Goal: Task Accomplishment & Management: Manage account settings

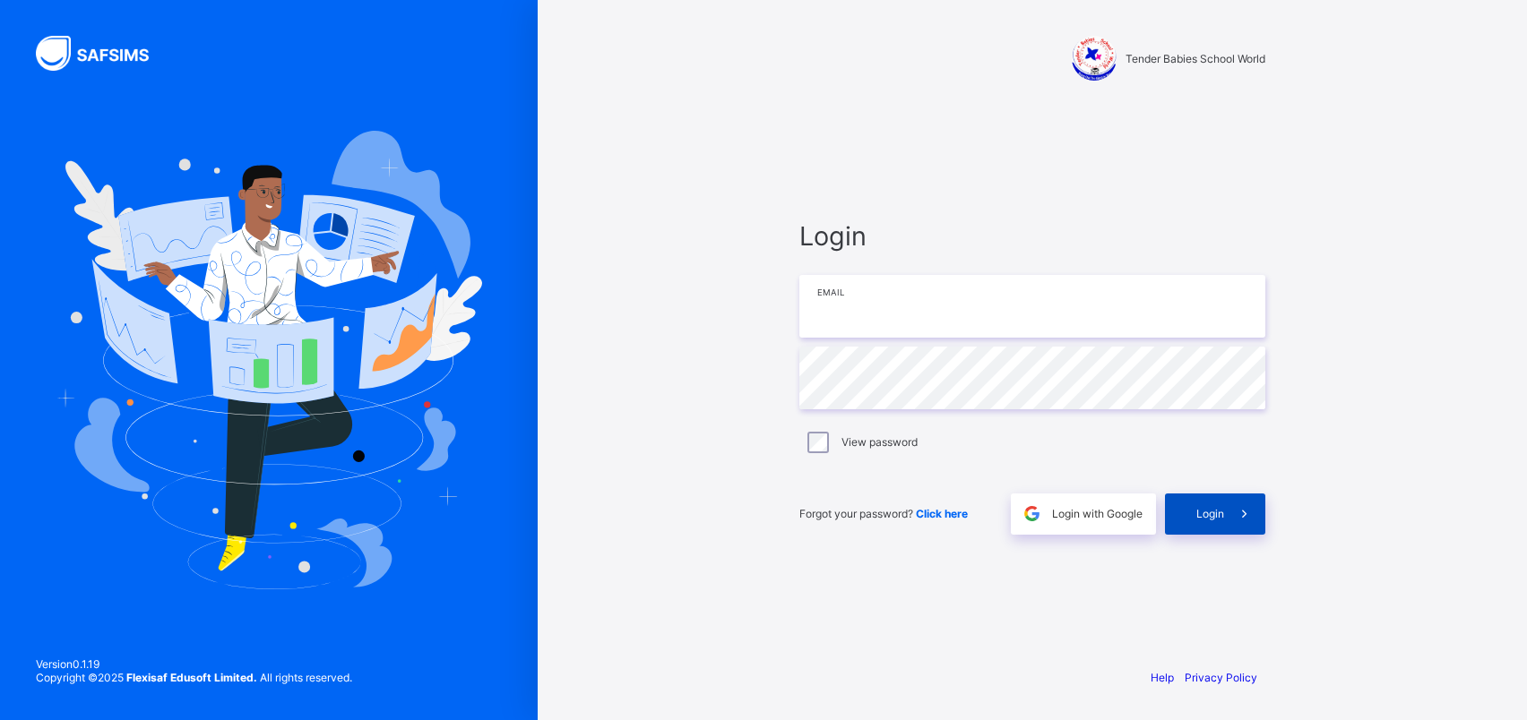
type input "**********"
click at [1217, 510] on span "Login" at bounding box center [1210, 513] width 28 height 13
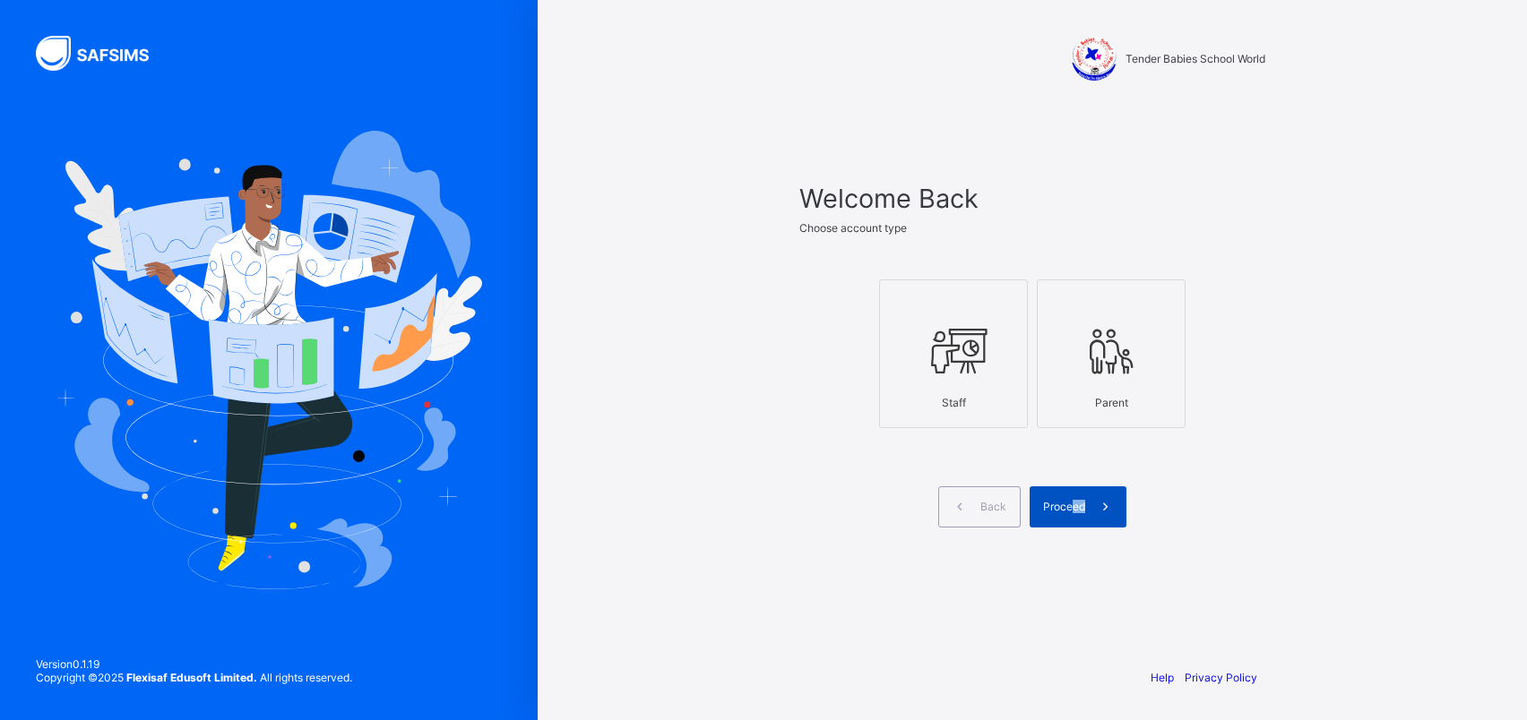
drag, startPoint x: 1175, startPoint y: 526, endPoint x: 1073, endPoint y: 496, distance: 105.5
click at [1073, 496] on div "Back Proceed" at bounding box center [1032, 507] width 466 height 41
click at [1073, 496] on div "Proceed" at bounding box center [1077, 507] width 97 height 41
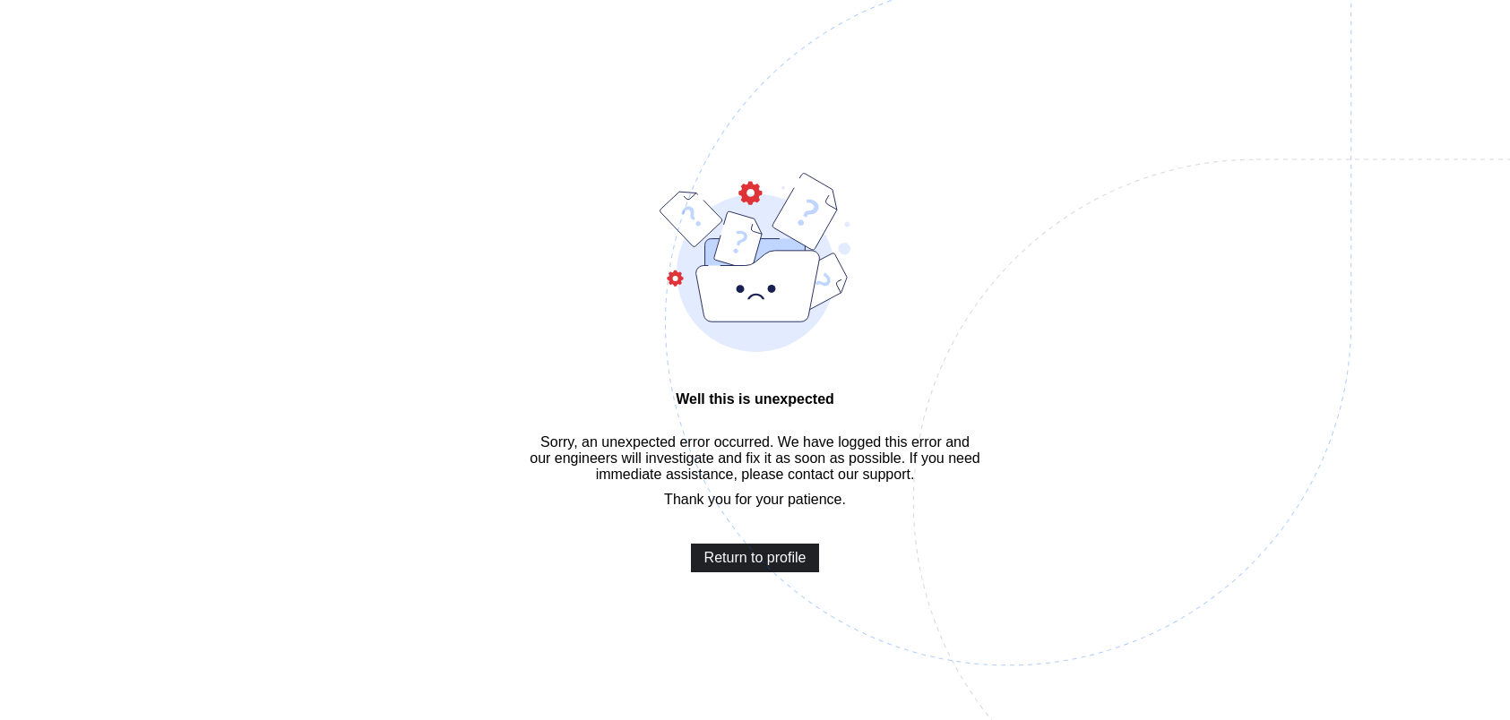
click at [803, 564] on span "Return to profile" at bounding box center [755, 558] width 102 height 16
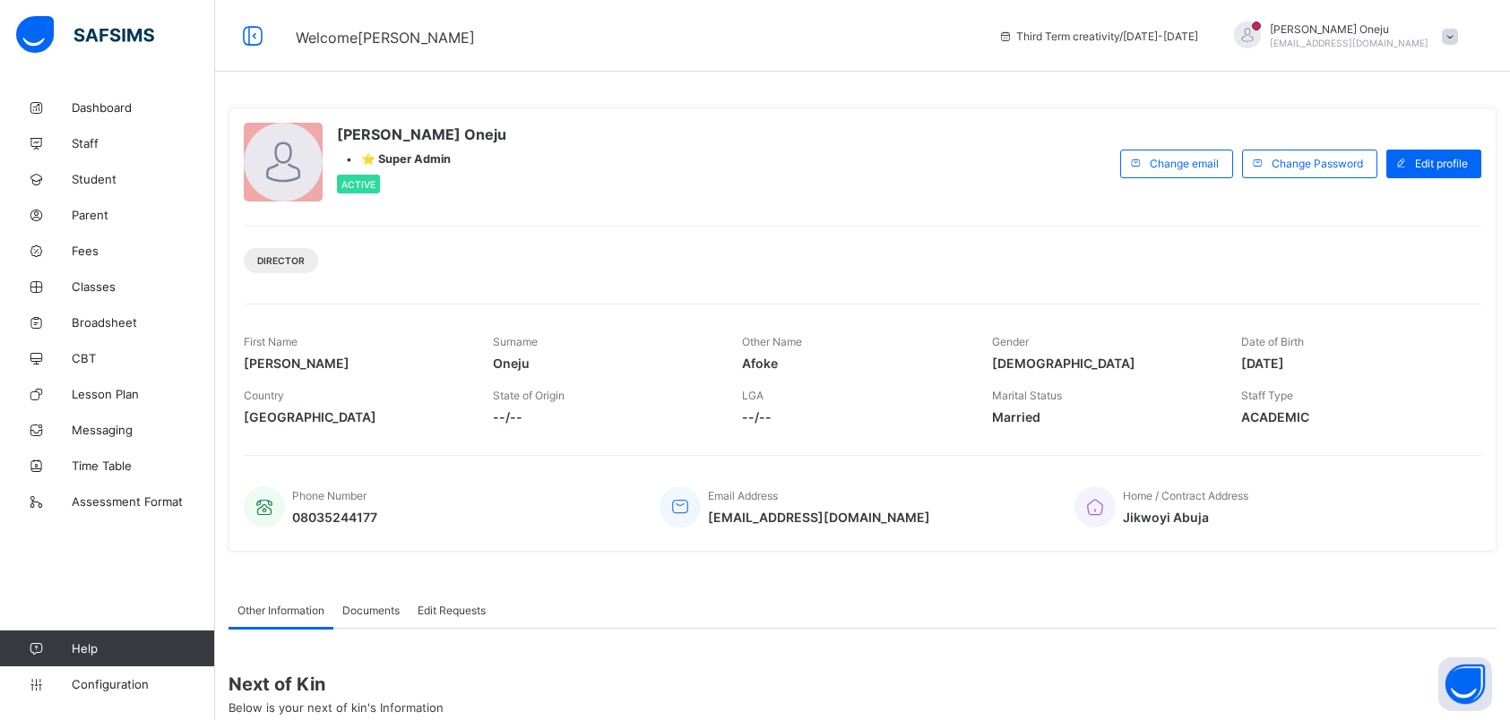
click at [1458, 31] on span at bounding box center [1450, 37] width 16 height 16
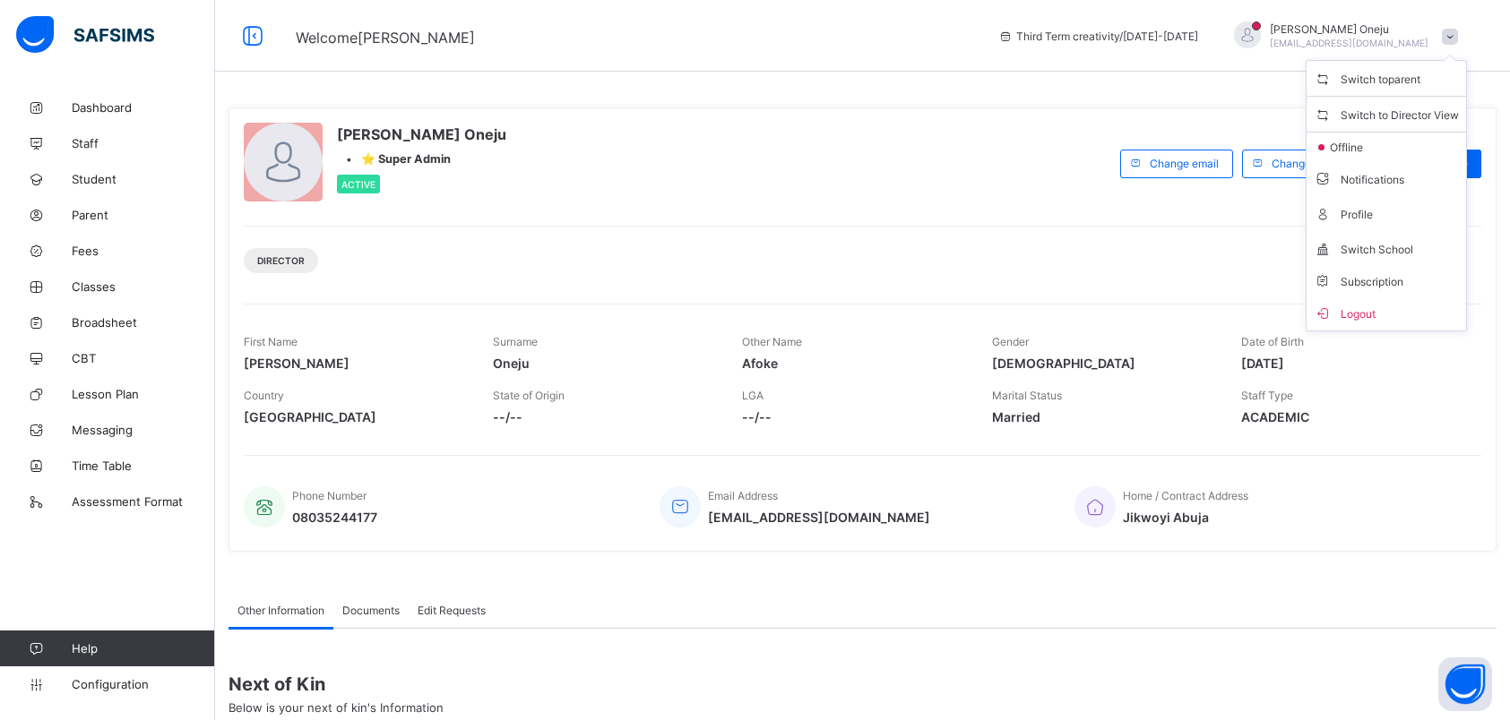
click at [889, 206] on div "[PERSON_NAME] Oneju • ⭐ Super Admin Active Change email Change Password Edit pr…" at bounding box center [862, 330] width 1268 height 444
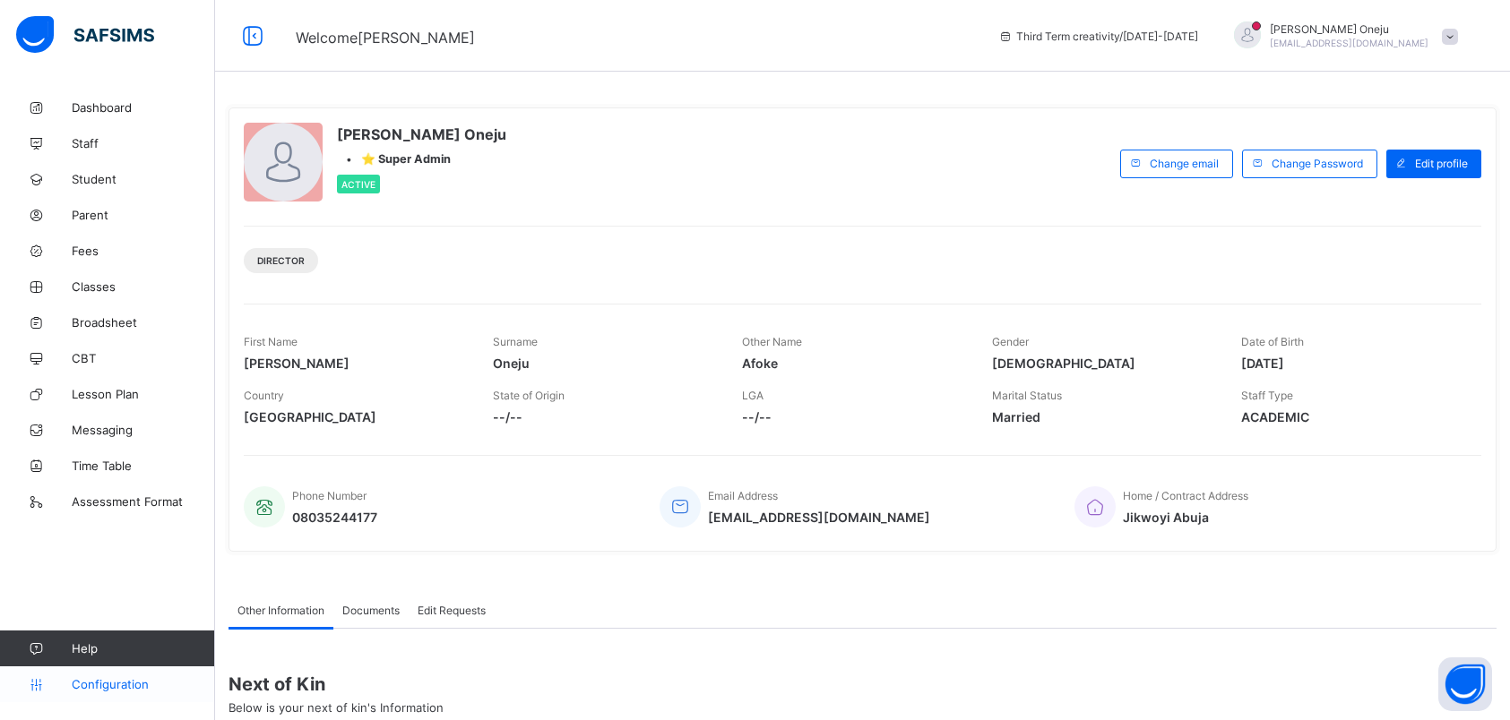
click at [109, 686] on span "Configuration" at bounding box center [143, 684] width 142 height 14
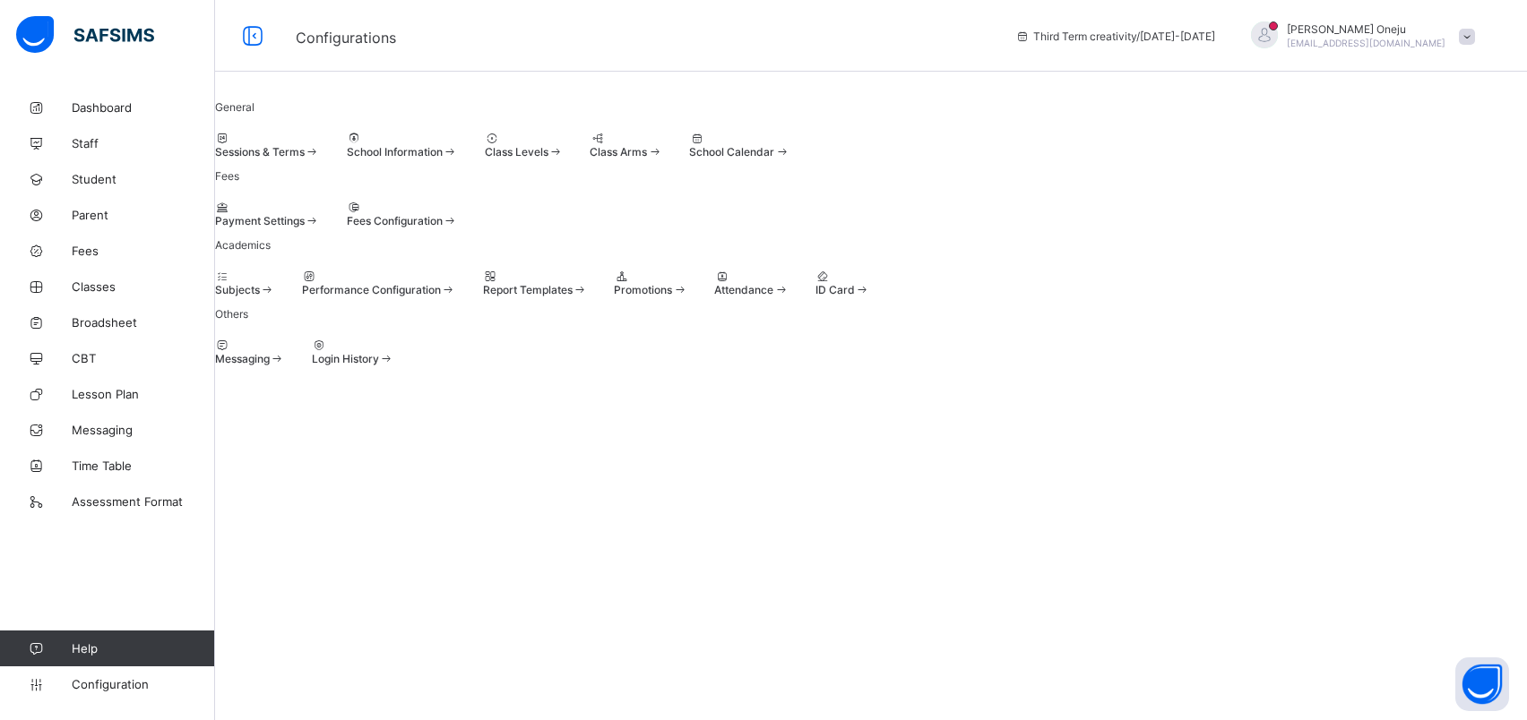
click at [295, 159] on span "Sessions & Terms" at bounding box center [260, 151] width 90 height 13
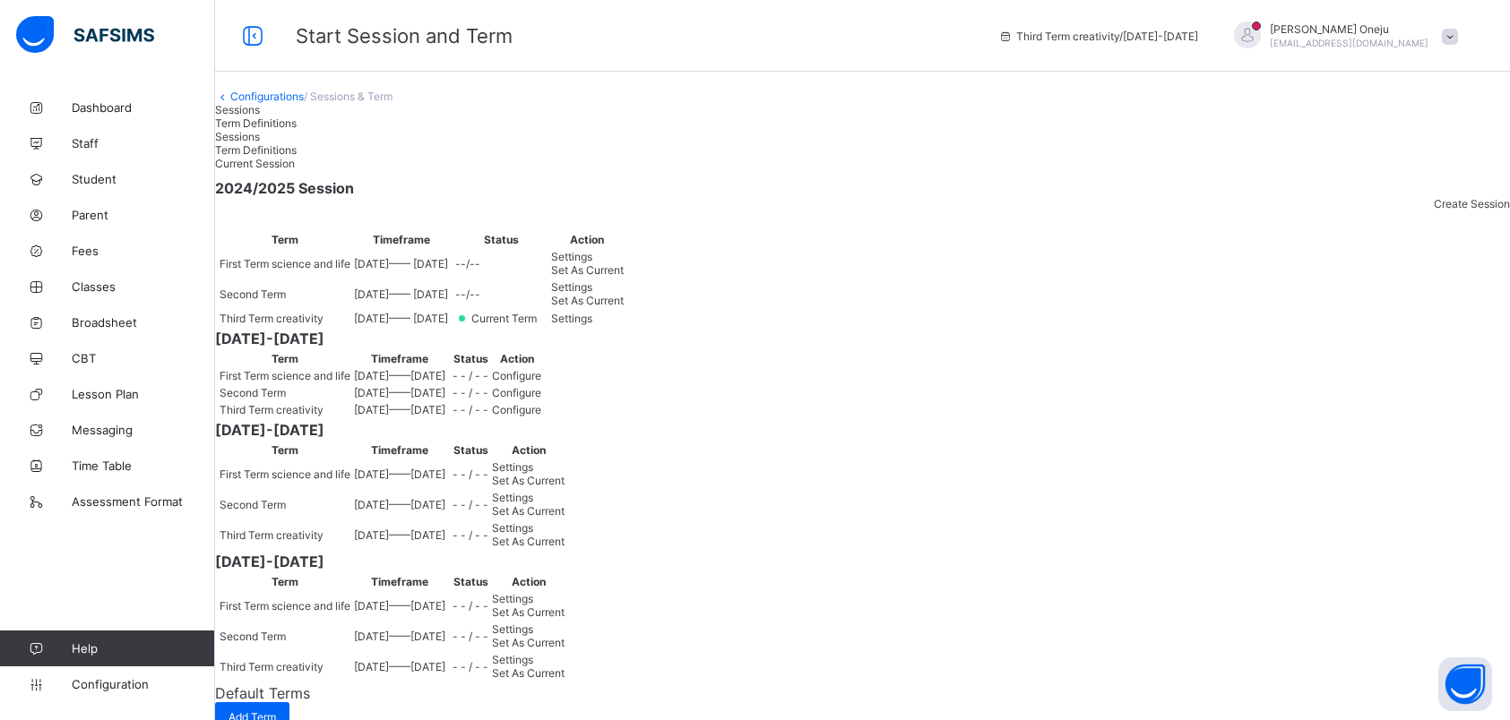
click at [624, 277] on span "Set As Current" at bounding box center [587, 269] width 73 height 13
click at [281, 116] on div "Sessions" at bounding box center [862, 109] width 1295 height 13
click at [304, 103] on link "Configurations" at bounding box center [266, 96] width 73 height 13
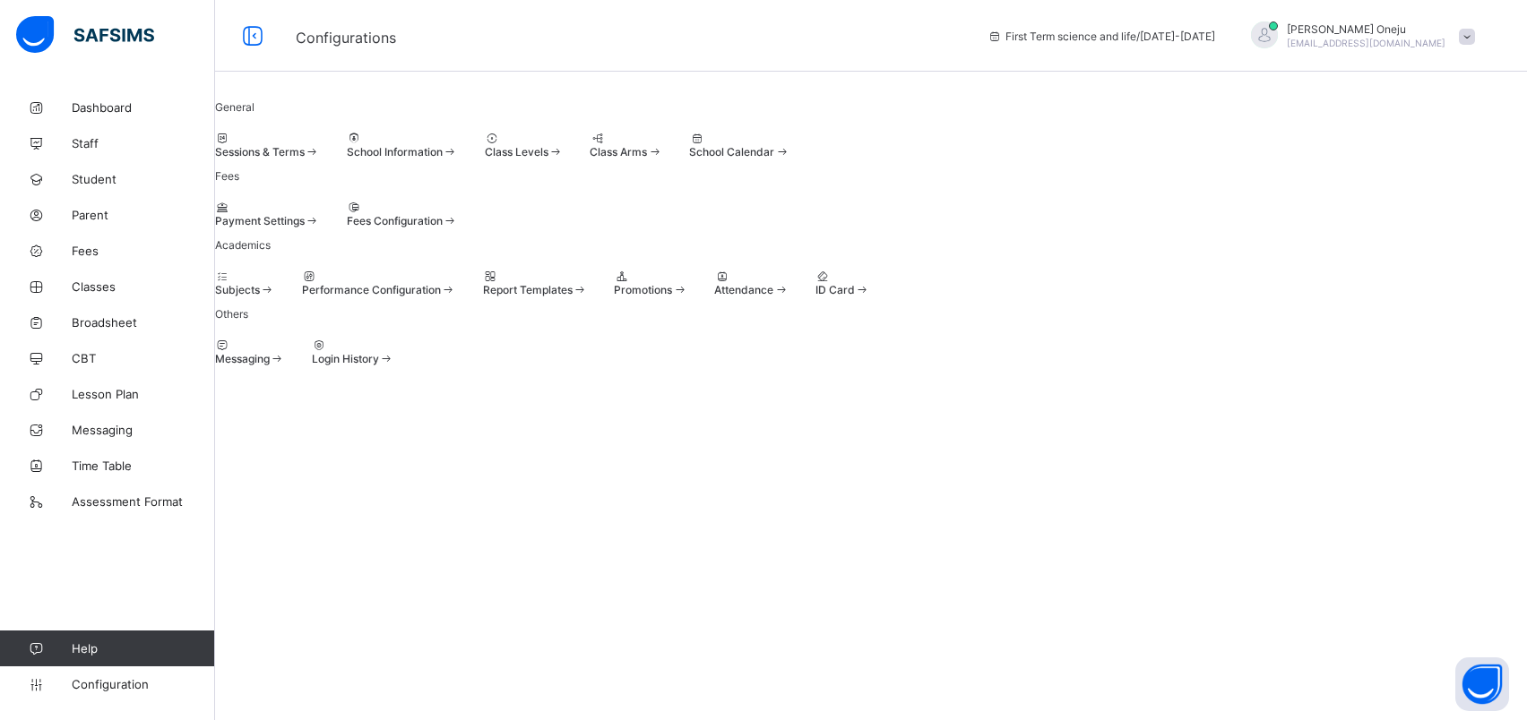
click at [305, 159] on span "Sessions & Terms" at bounding box center [260, 151] width 90 height 13
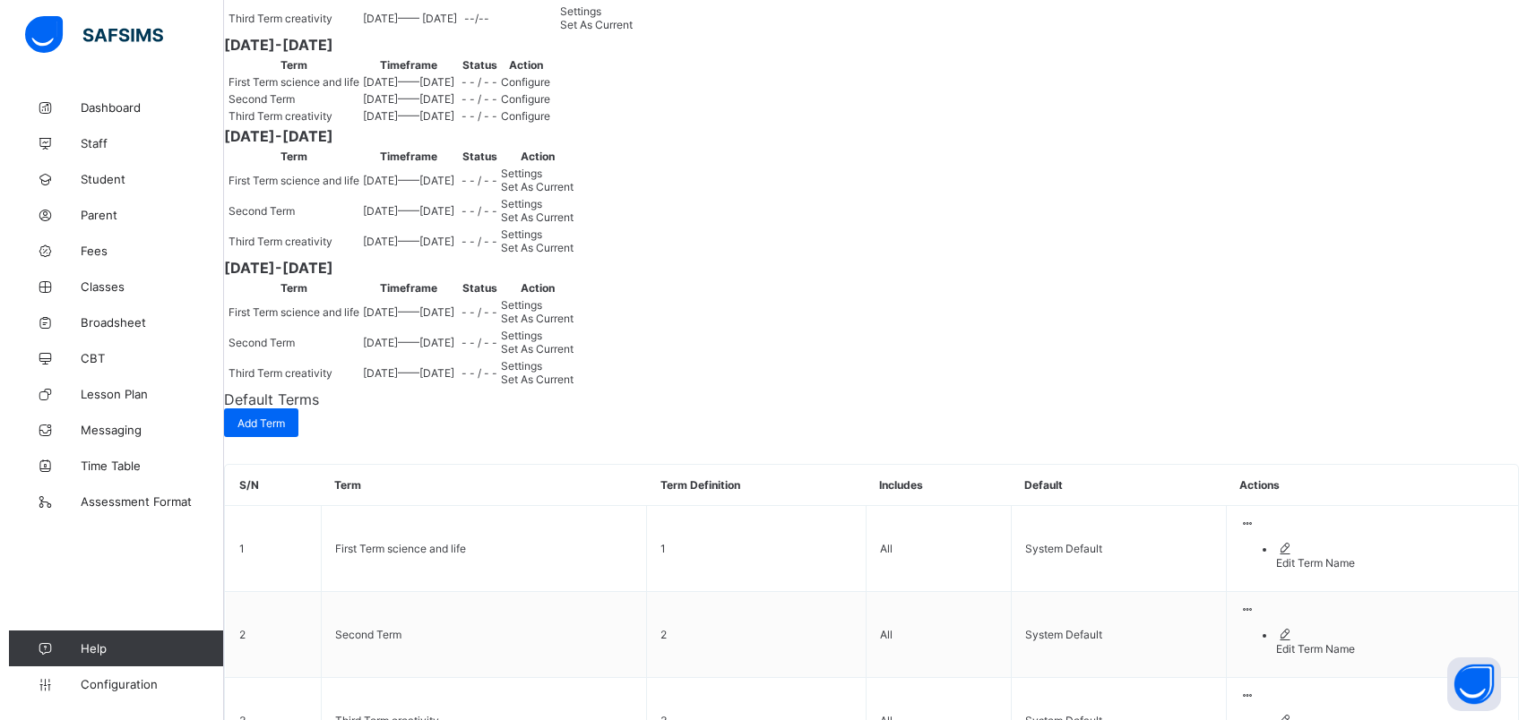
scroll to position [314, 0]
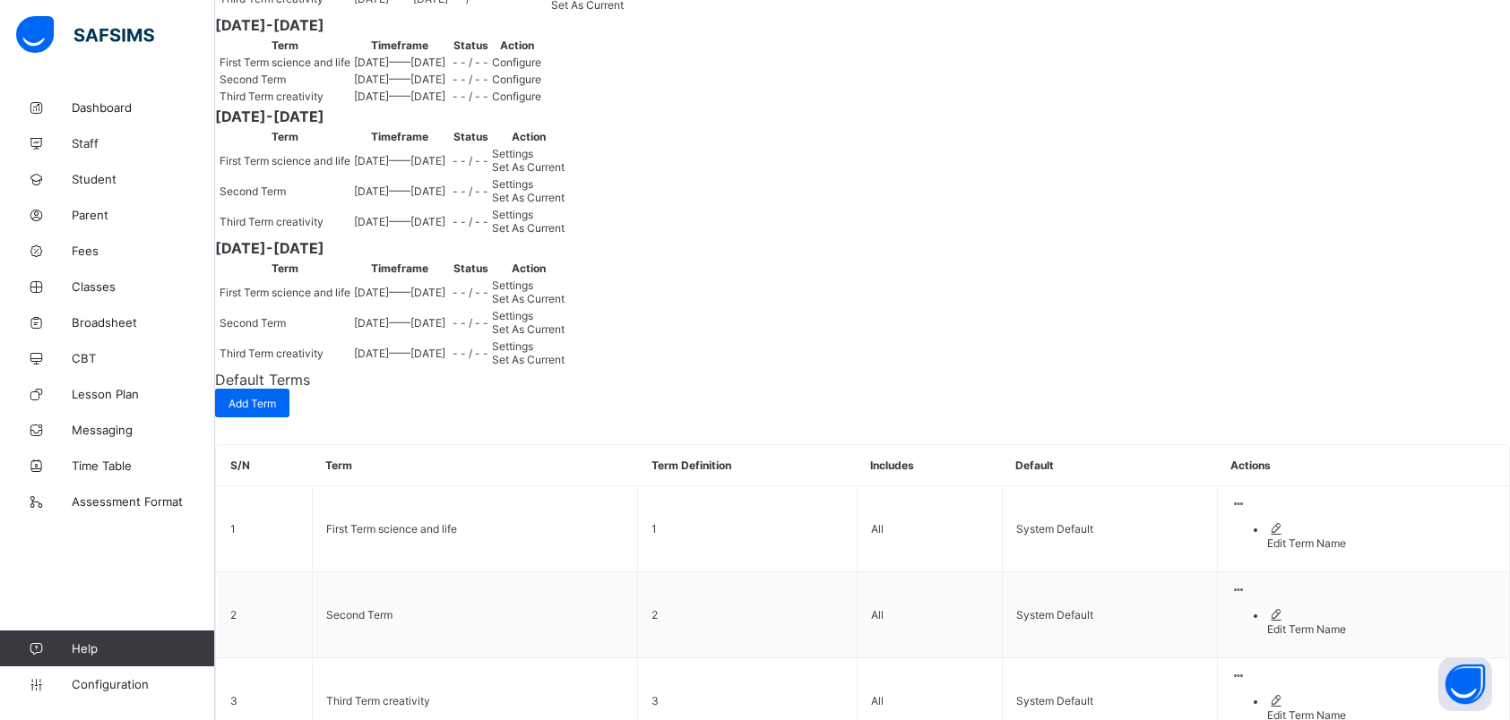
click at [446, 70] on td "2025-09-07 —— 2025-12-12" at bounding box center [399, 62] width 93 height 15
click at [541, 69] on div "Configure" at bounding box center [516, 62] width 49 height 13
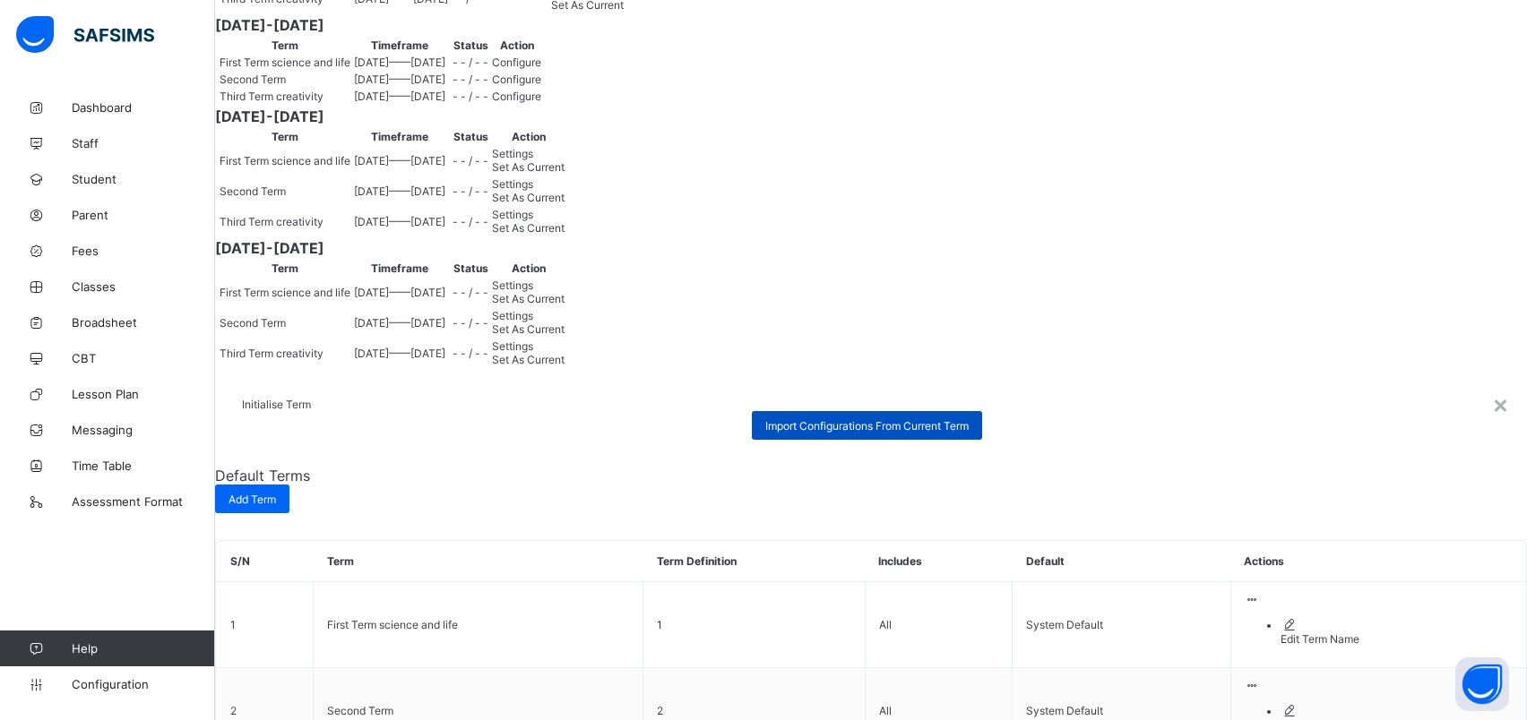
click at [834, 421] on span "Import Configurations From Current Term" at bounding box center [866, 425] width 203 height 13
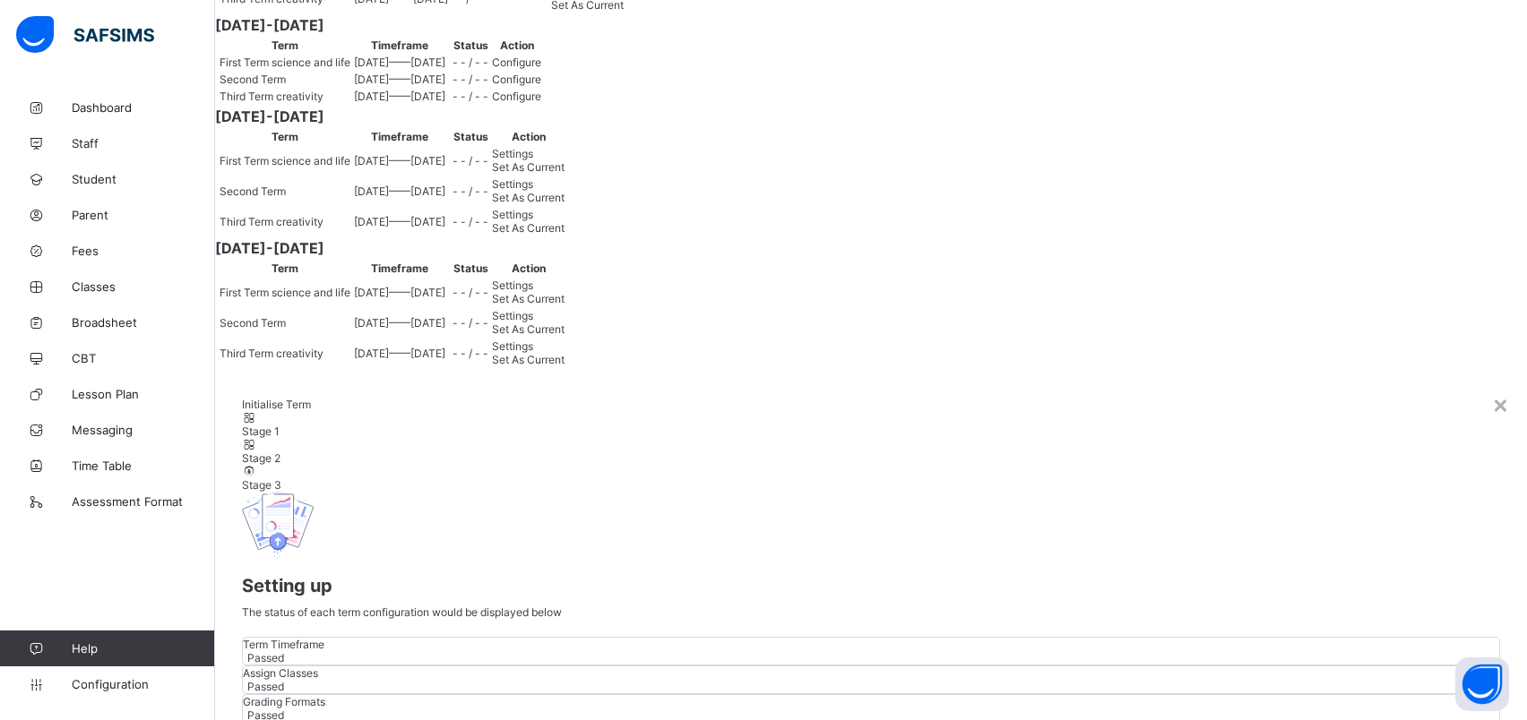
click at [686, 638] on div "Term Timeframe" at bounding box center [871, 644] width 1256 height 13
click at [284, 651] on span "Passed" at bounding box center [265, 657] width 37 height 13
click at [1492, 389] on div "×" at bounding box center [1500, 404] width 17 height 30
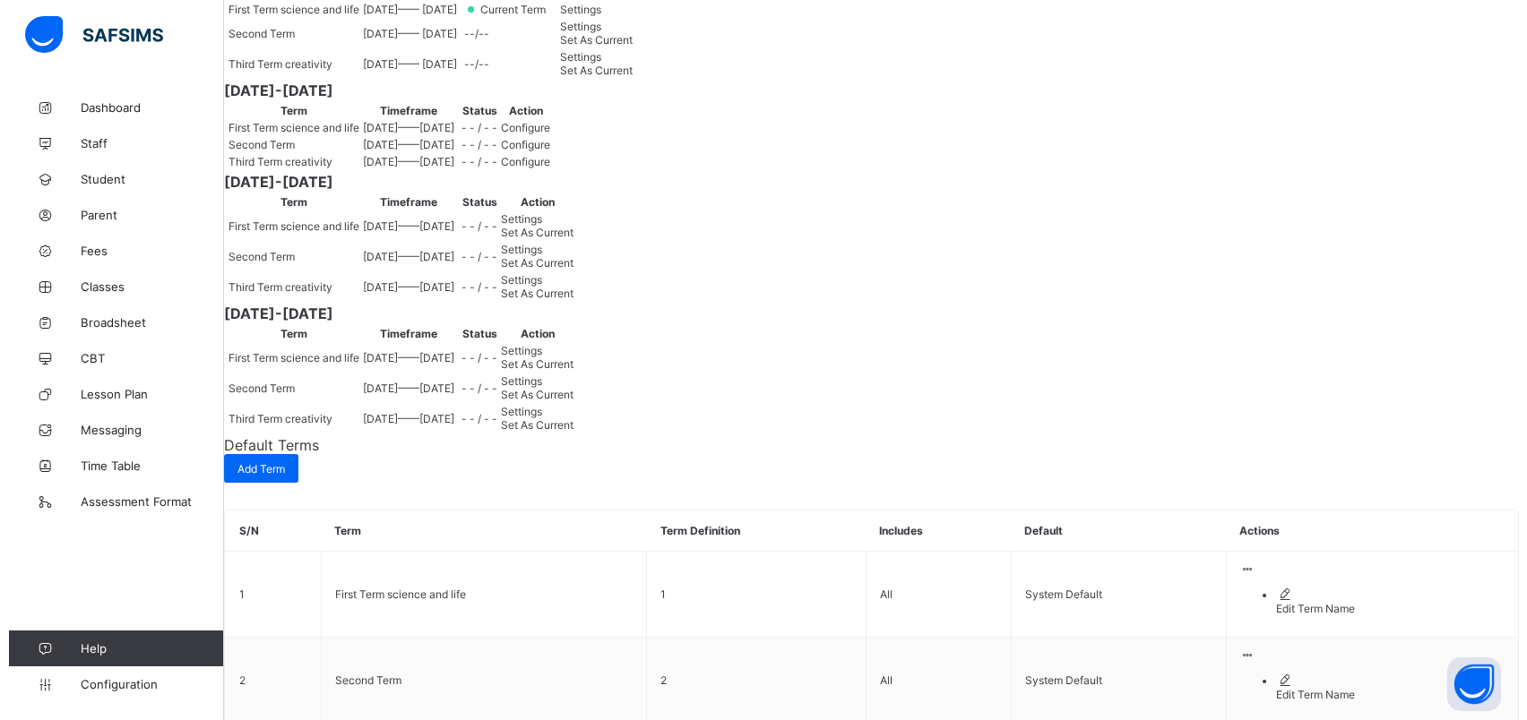
scroll to position [269, 0]
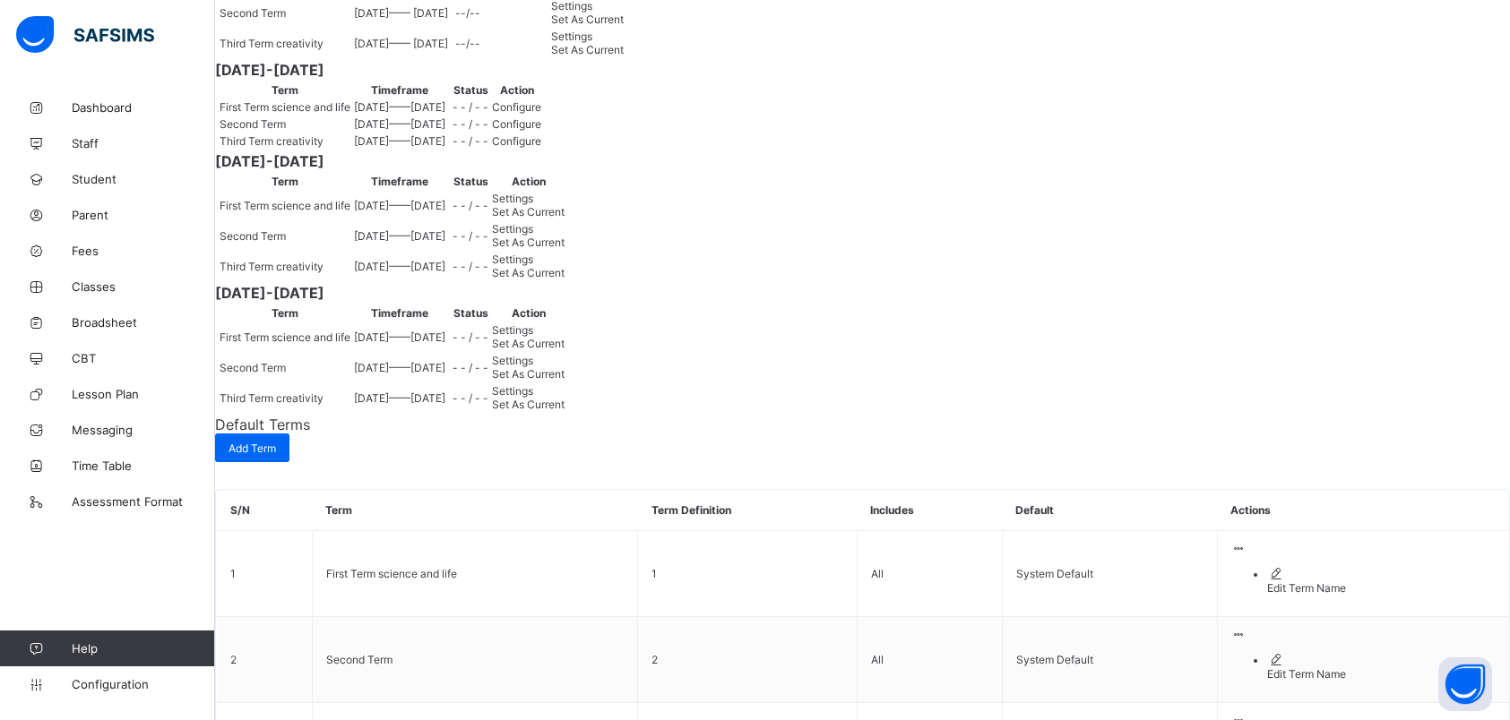
click at [541, 114] on span "Configure" at bounding box center [516, 106] width 49 height 13
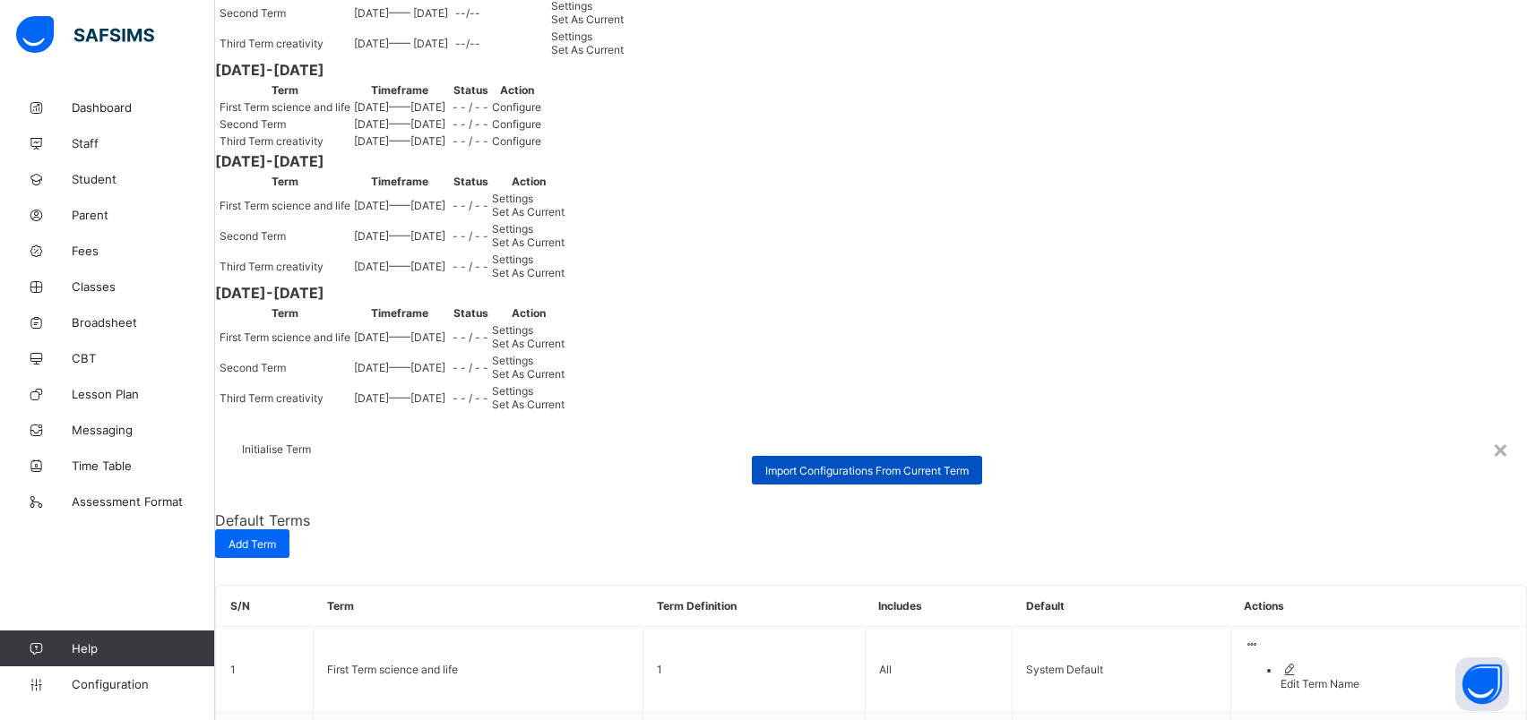
click at [785, 464] on span "Import Configurations From Current Term" at bounding box center [866, 470] width 203 height 13
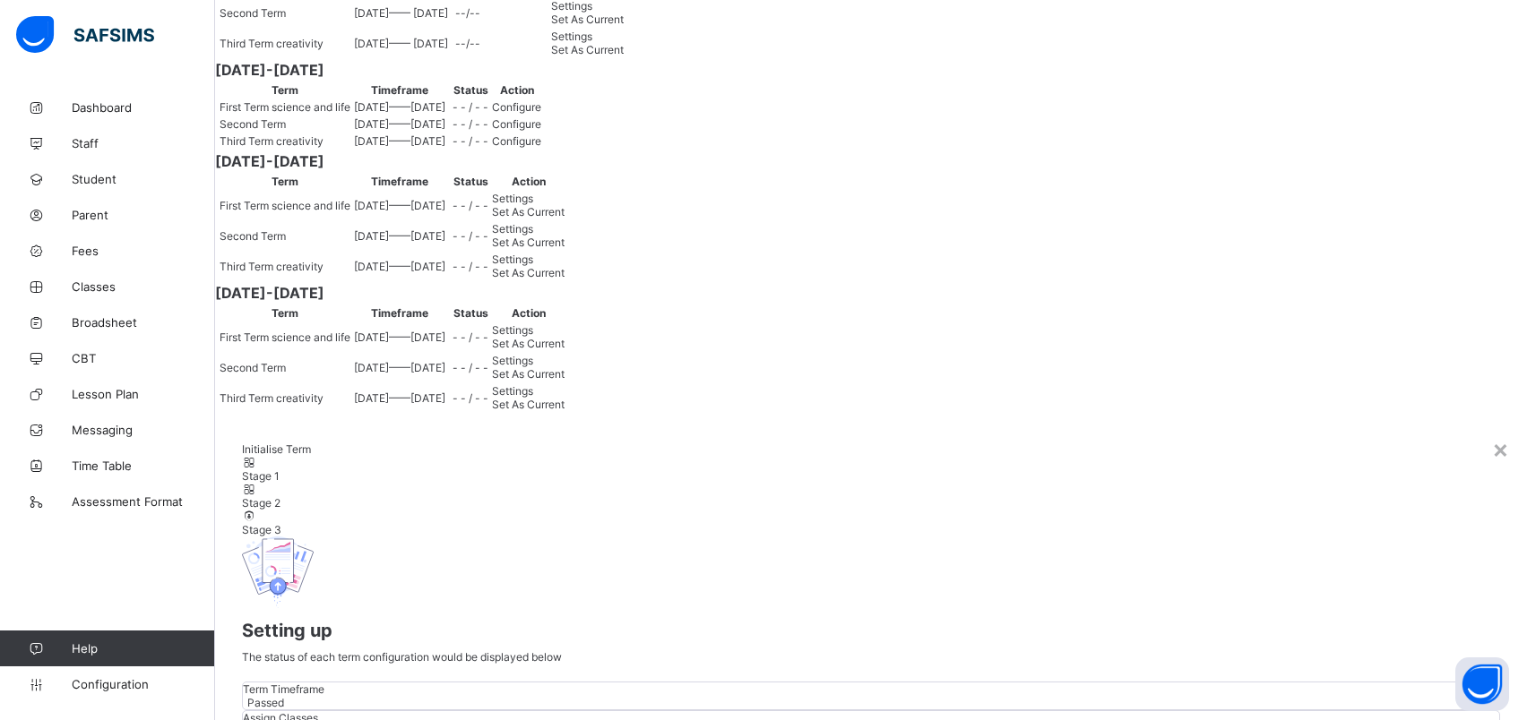
click at [1302, 696] on div "Passed" at bounding box center [871, 702] width 1256 height 13
click at [254, 683] on span "Term Timeframe" at bounding box center [284, 689] width 82 height 13
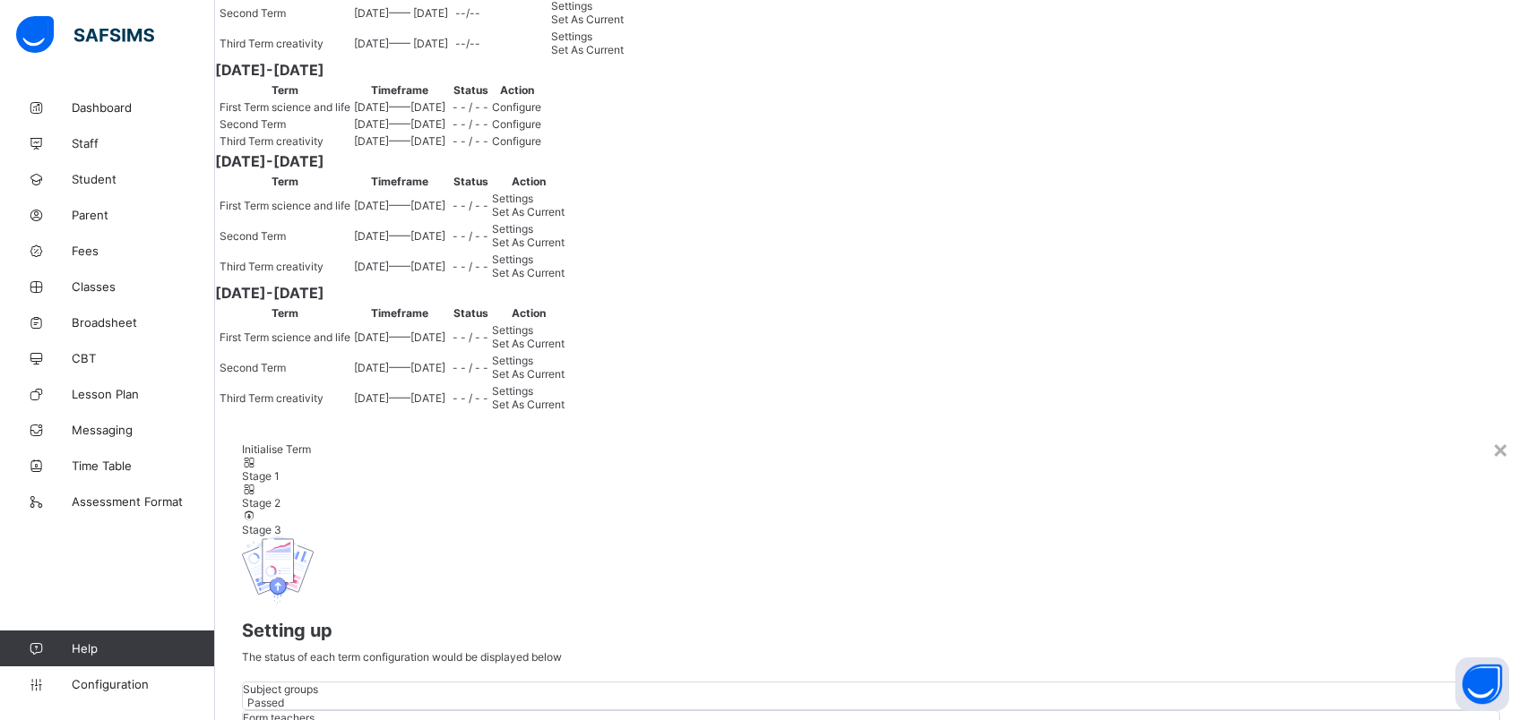
scroll to position [93, 0]
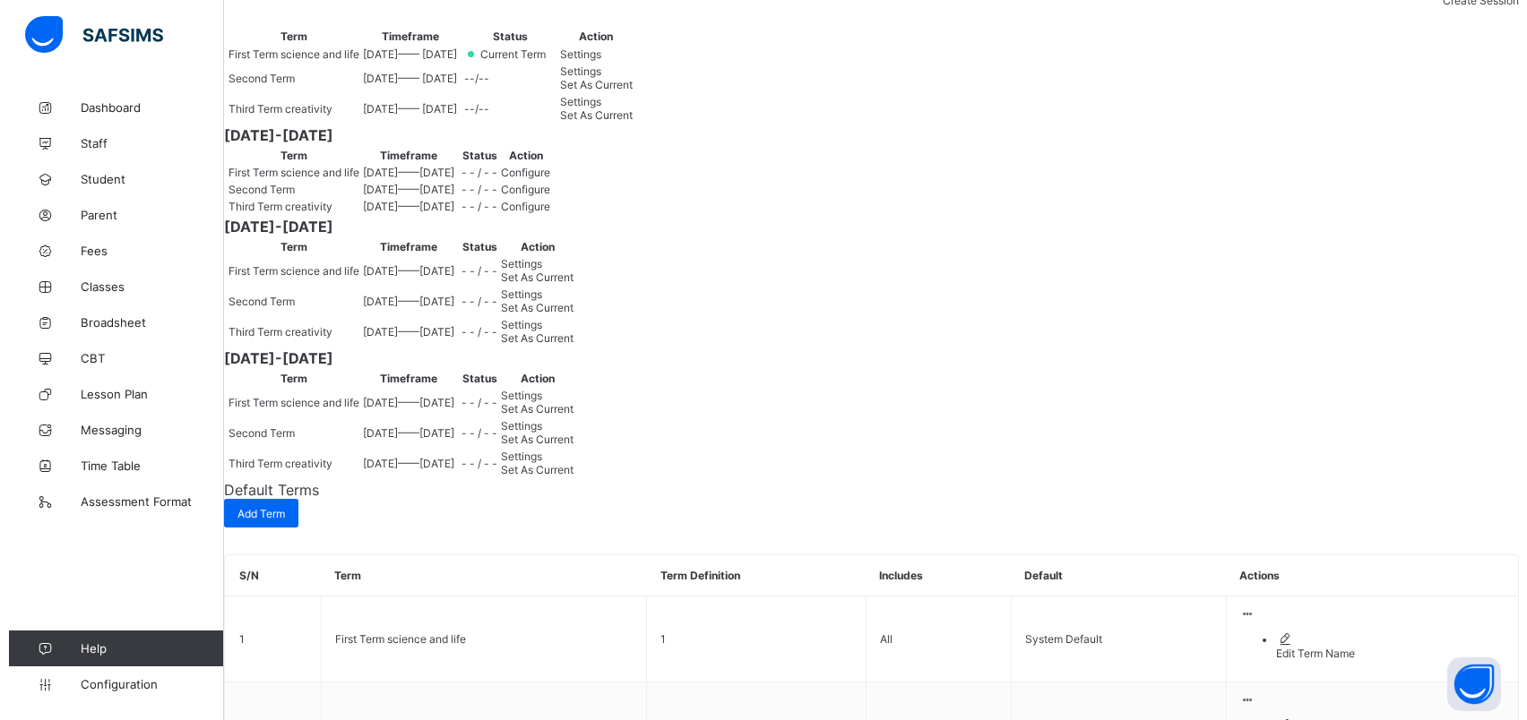
scroll to position [224, 0]
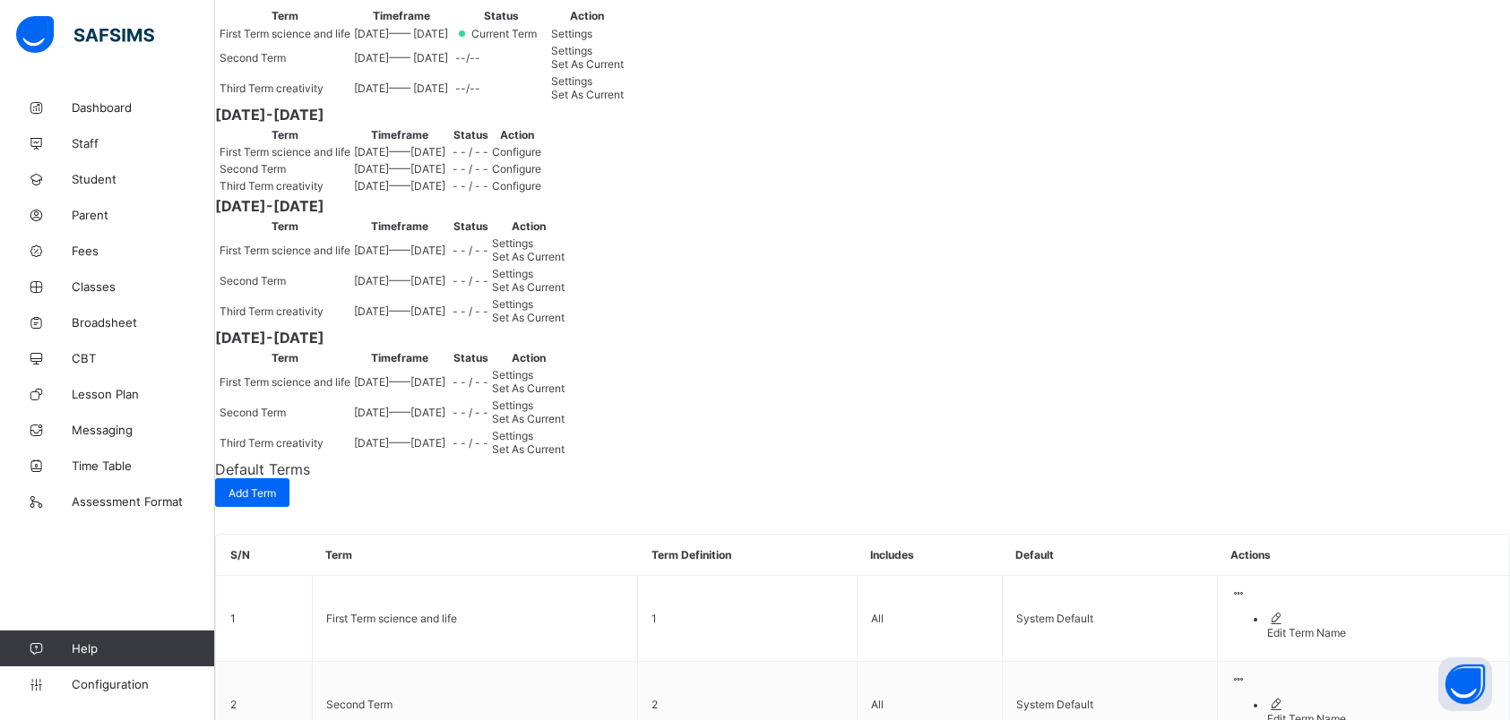
click at [541, 159] on span "Configure" at bounding box center [516, 151] width 49 height 13
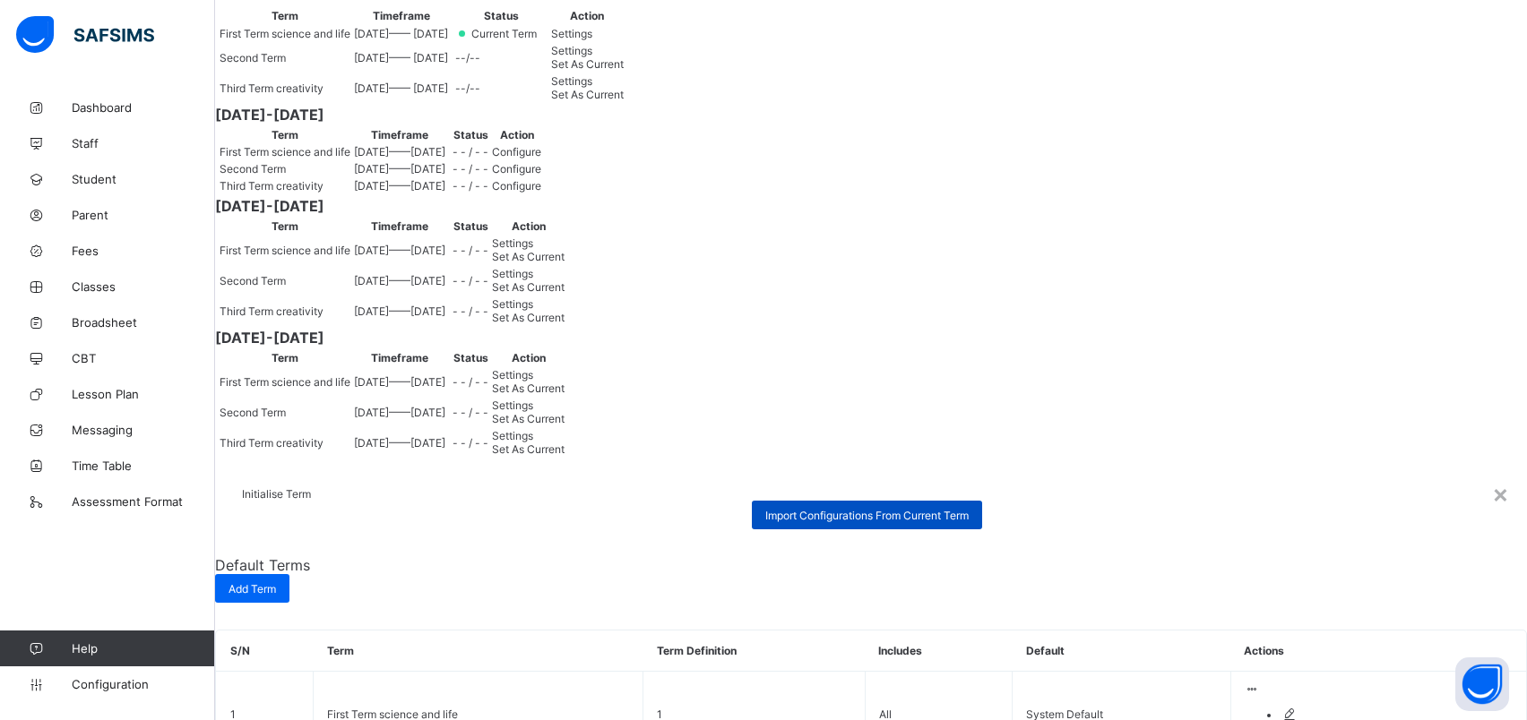
click at [815, 509] on span "Import Configurations From Current Term" at bounding box center [866, 515] width 203 height 13
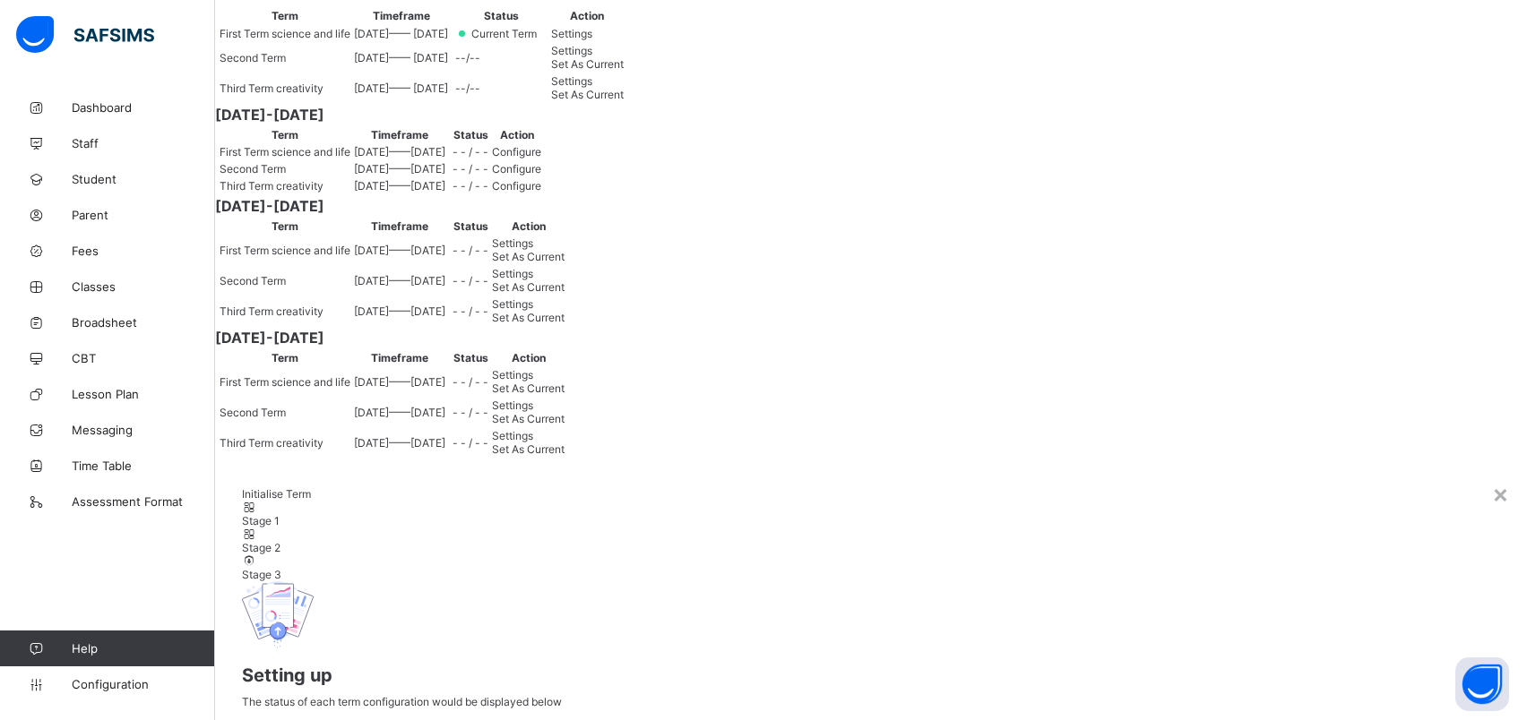
scroll to position [324, 0]
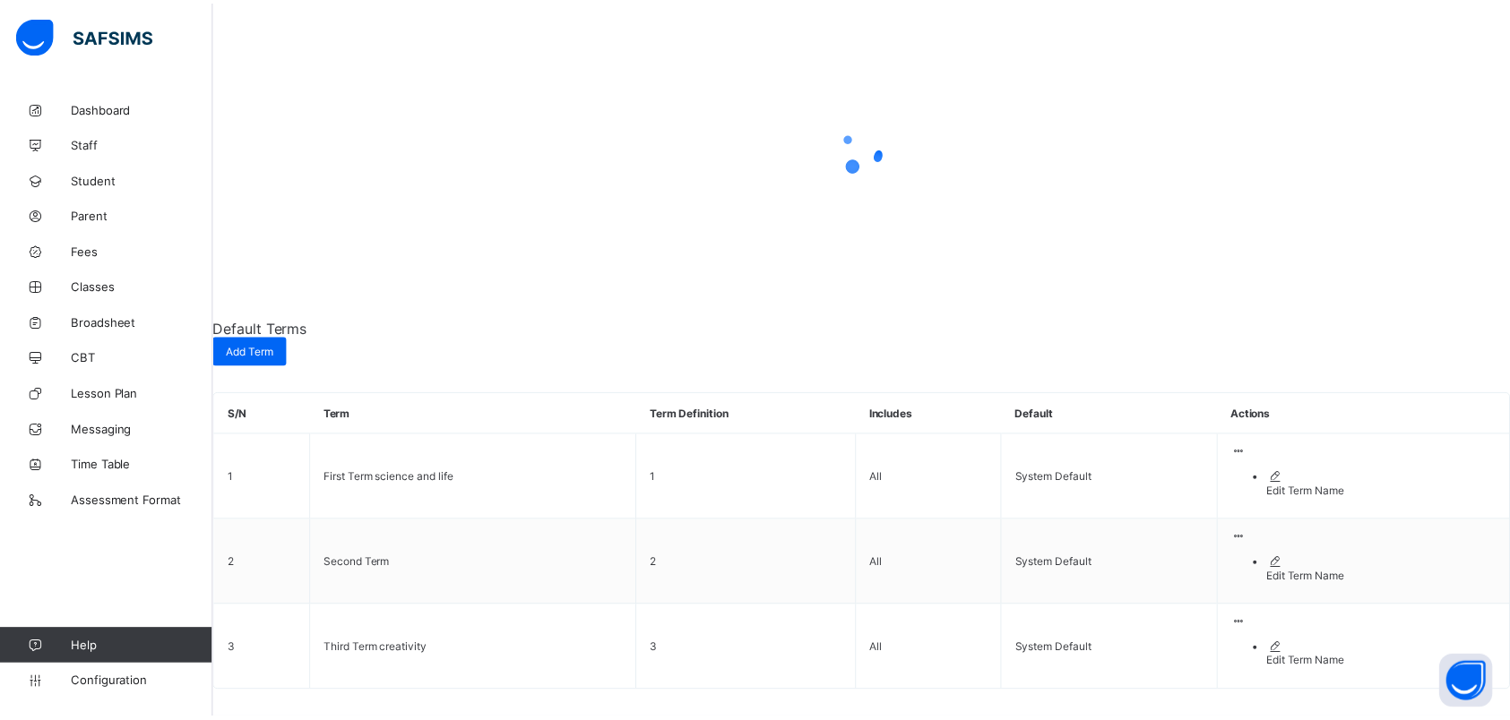
scroll to position [0, 0]
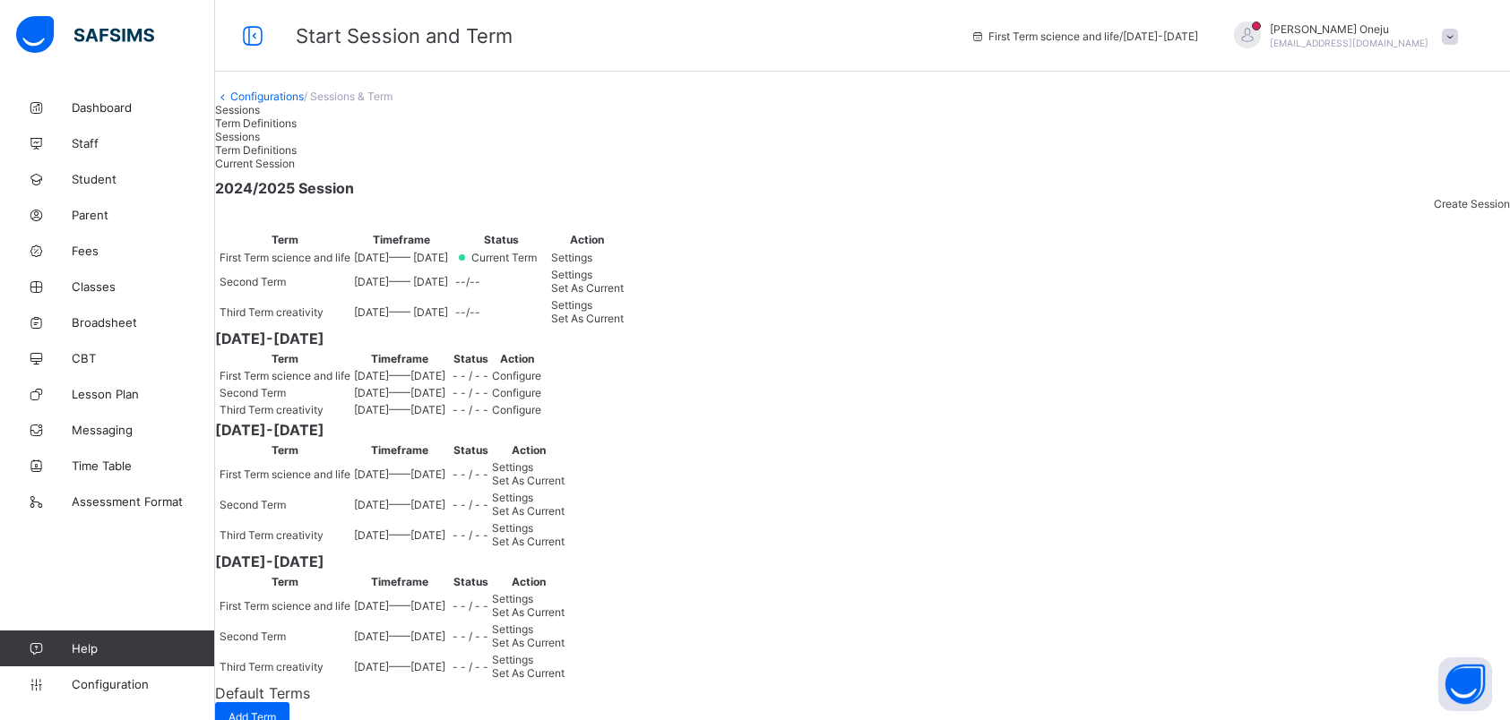
click at [541, 383] on span "Configure" at bounding box center [516, 375] width 49 height 13
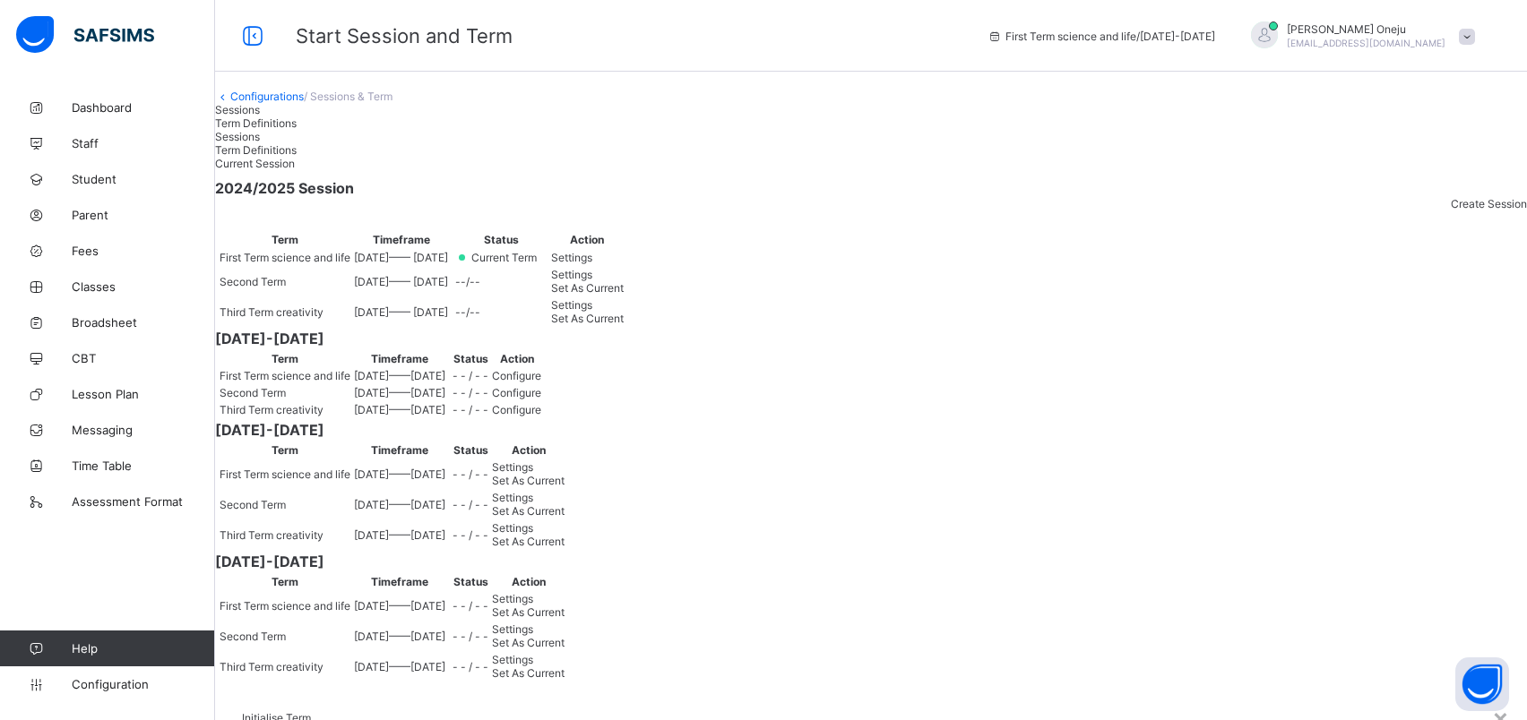
click at [1492, 702] on div "×" at bounding box center [1500, 717] width 17 height 30
